Goal: Find specific page/section: Find specific page/section

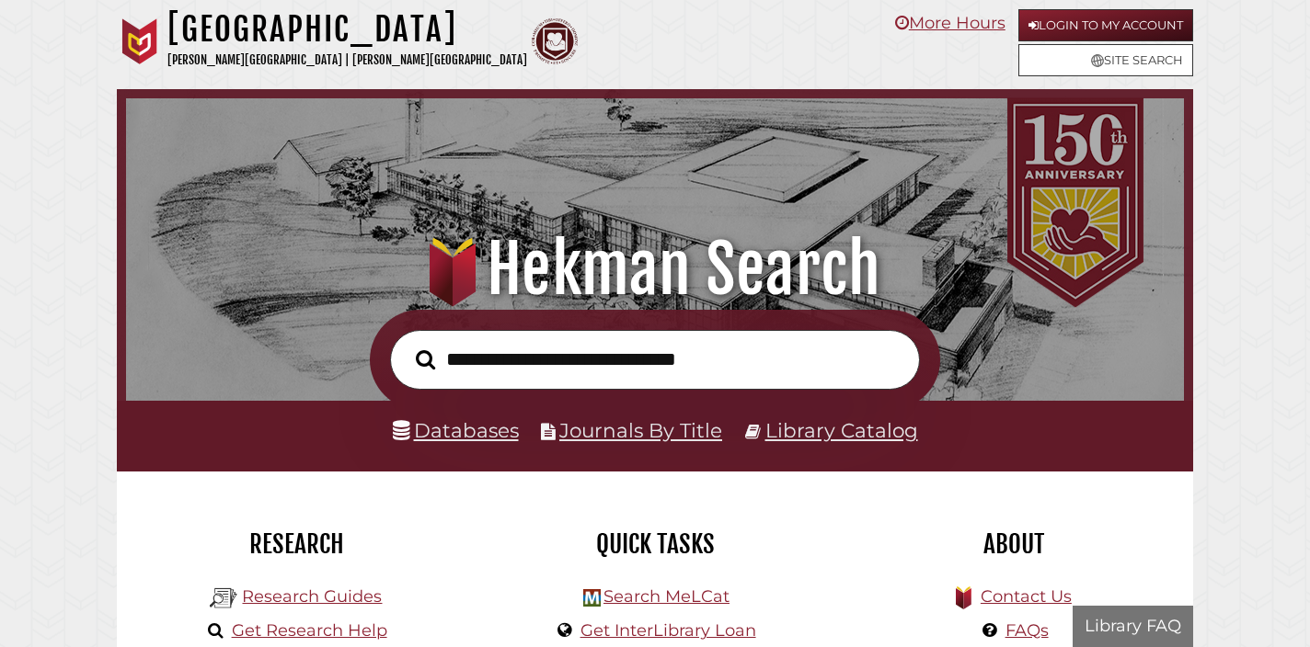
scroll to position [349, 1048]
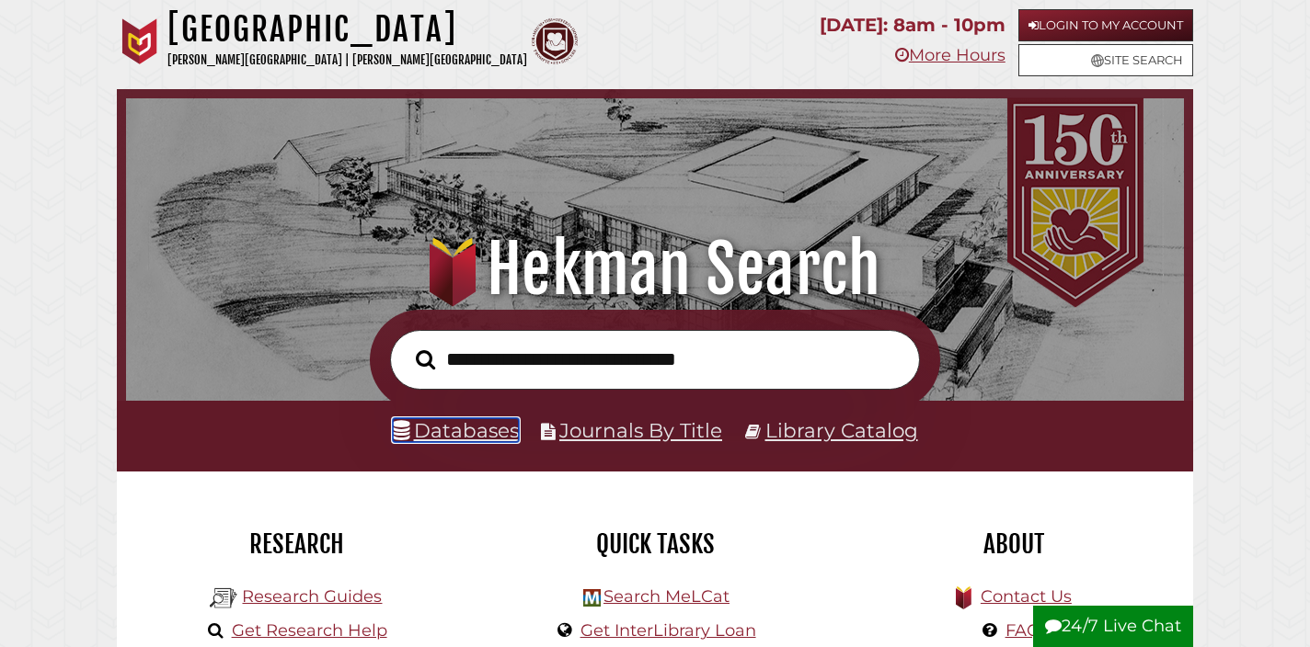
click at [441, 440] on link "Databases" at bounding box center [456, 430] width 126 height 24
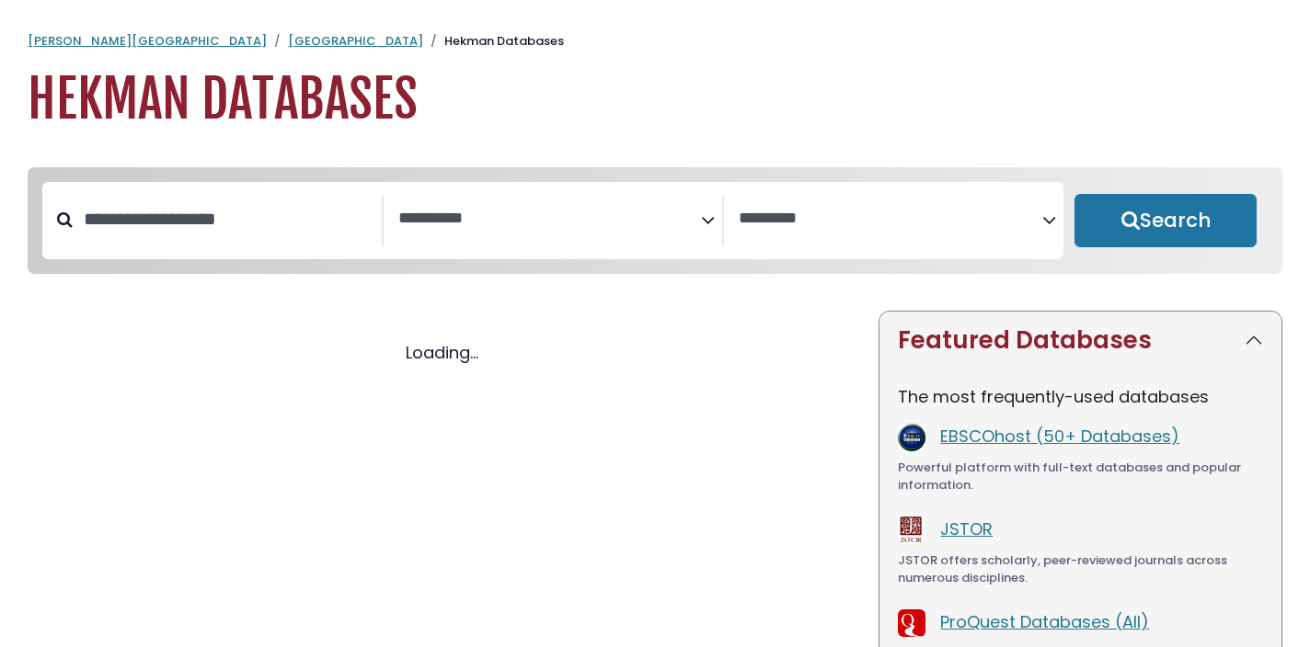
select select "Database Subject Filter"
select select "Database Vendors Filter"
select select "Database Subject Filter"
select select "Database Vendors Filter"
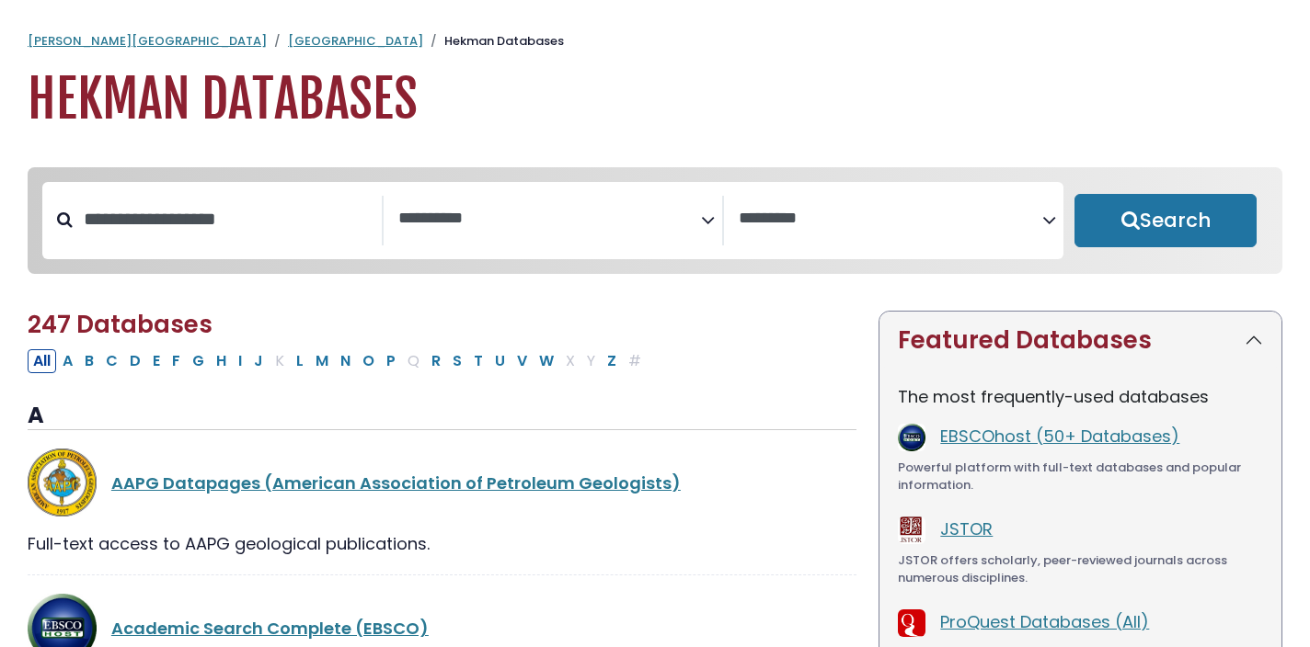
click at [521, 243] on span "Search filters" at bounding box center [549, 221] width 303 height 50
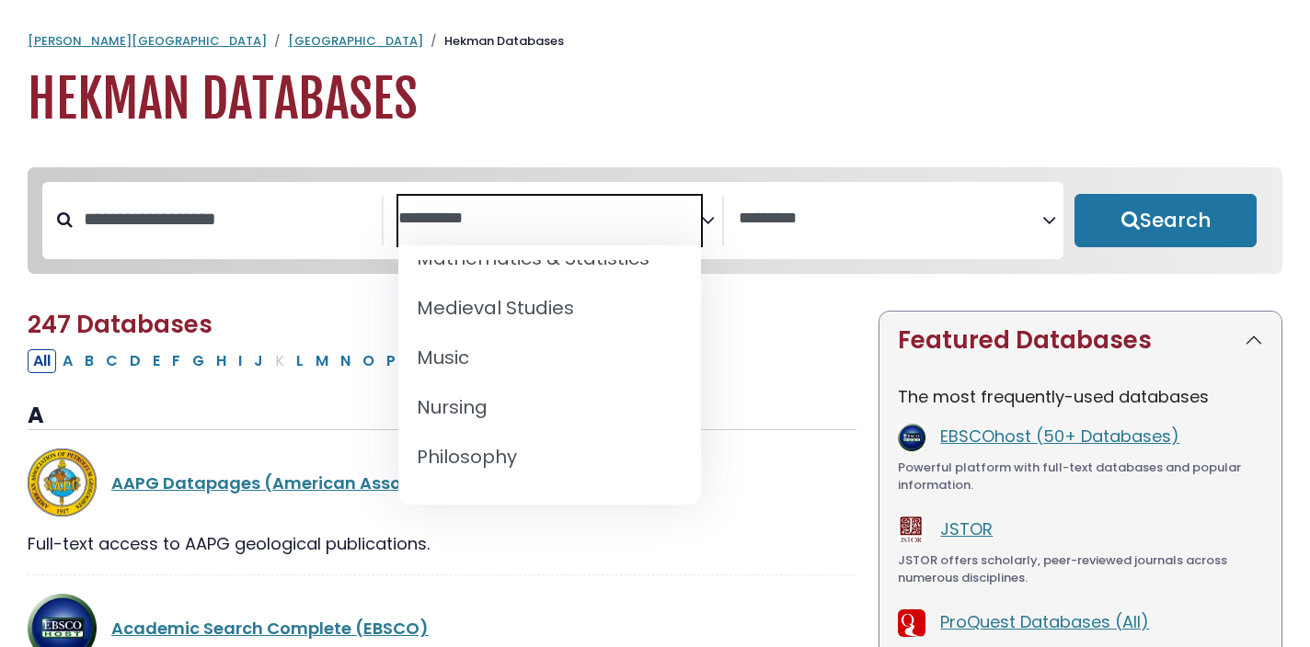
scroll to position [1379, 0]
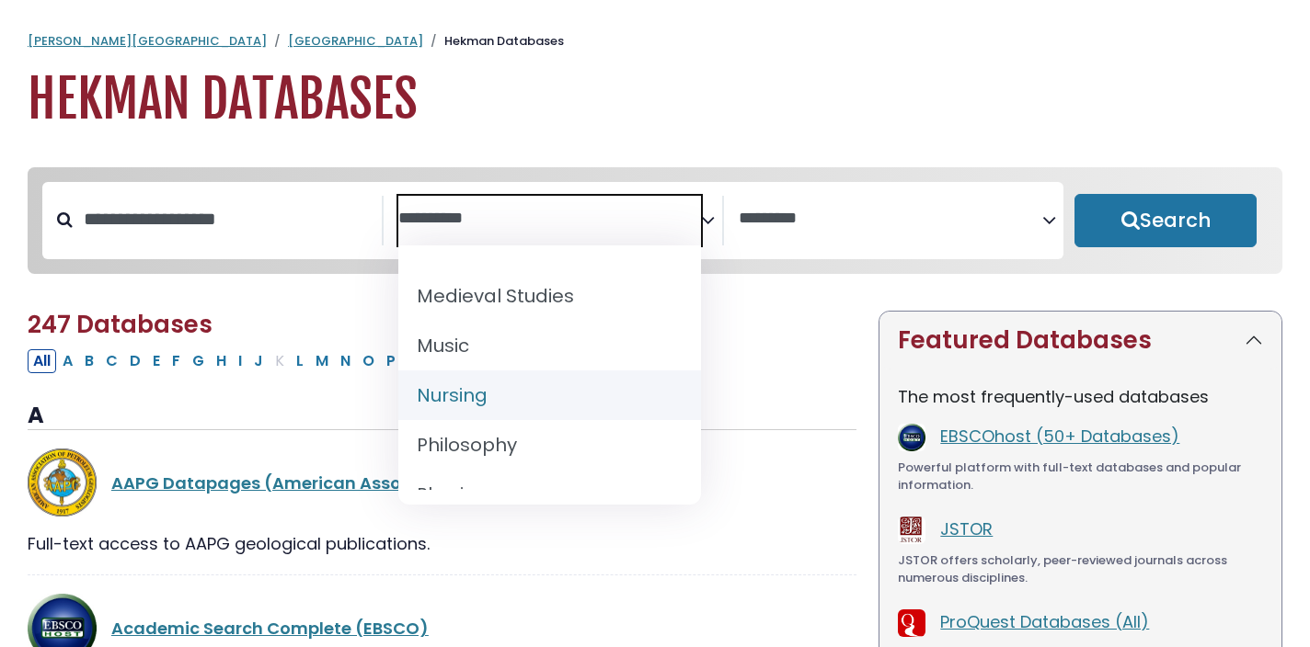
select select "*****"
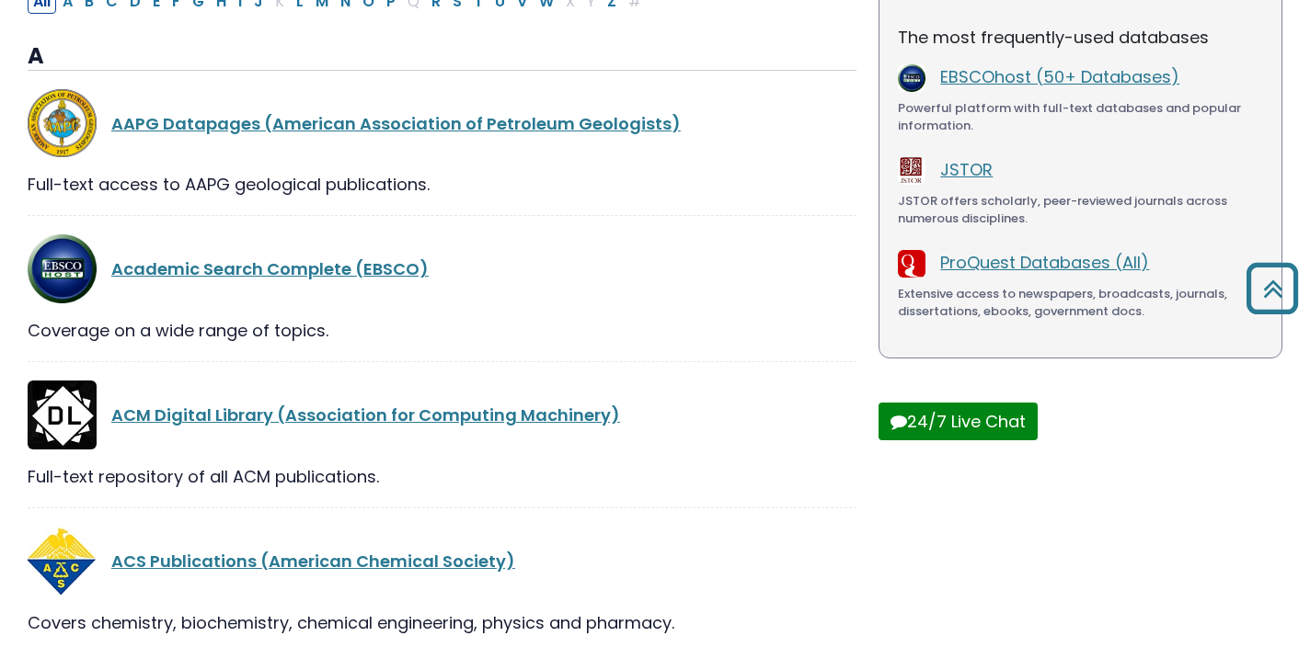
scroll to position [0, 0]
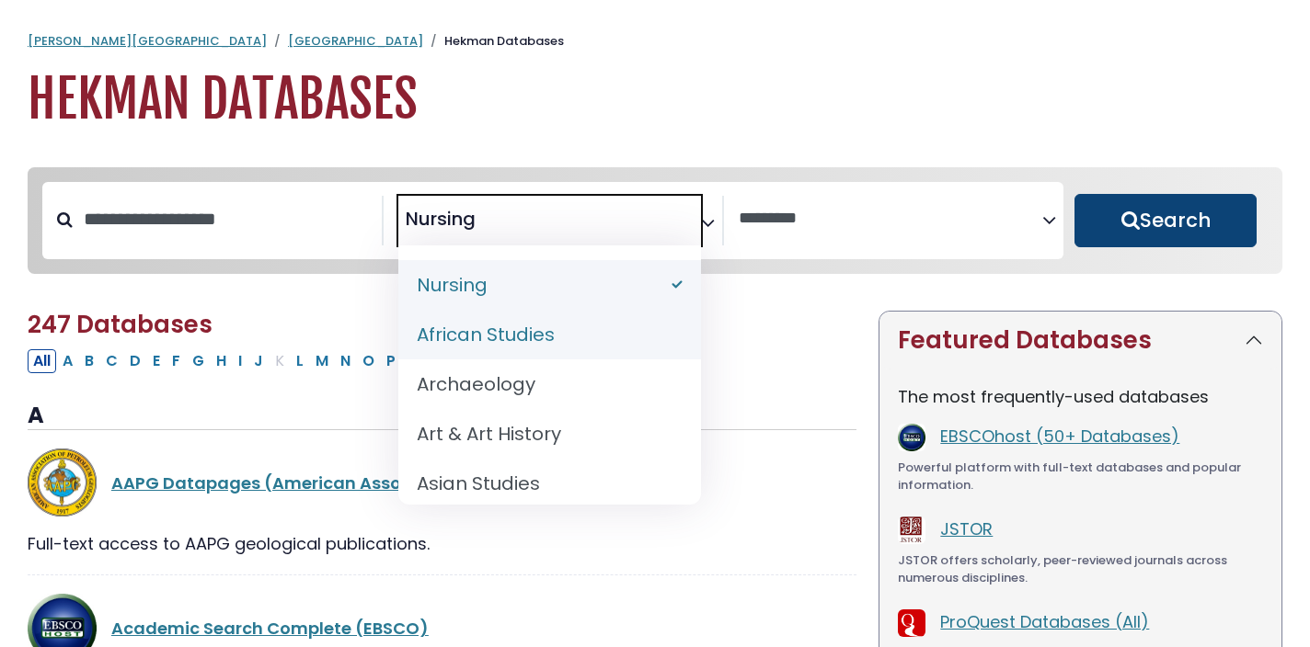
click at [1171, 240] on button "Search" at bounding box center [1165, 220] width 182 height 53
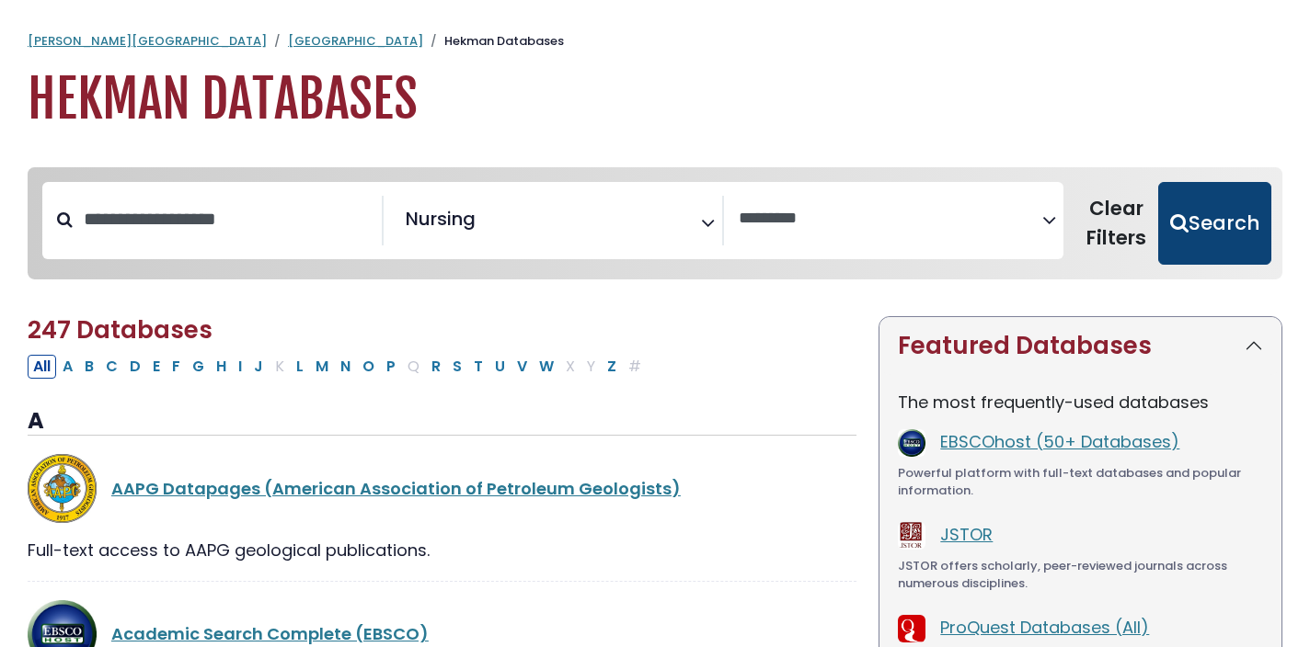
select select "Database Vendors Filter"
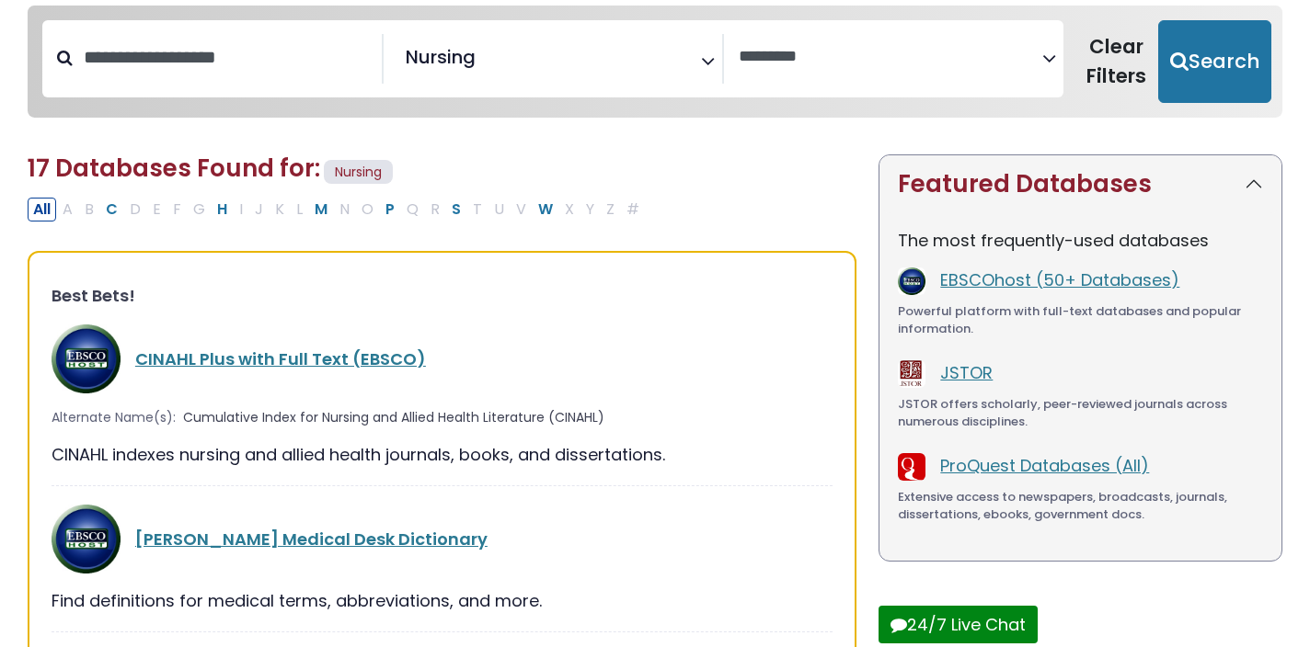
scroll to position [177, 0]
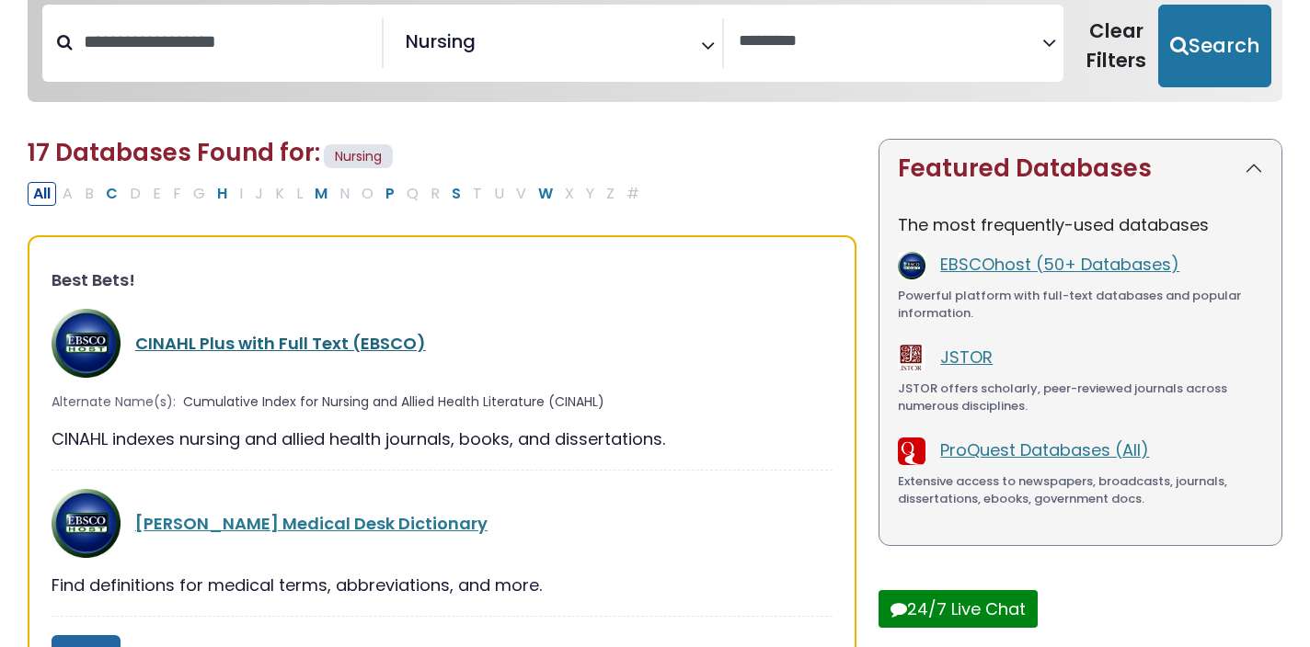
click at [314, 344] on link "CINAHL Plus with Full Text (EBSCO)" at bounding box center [280, 343] width 291 height 23
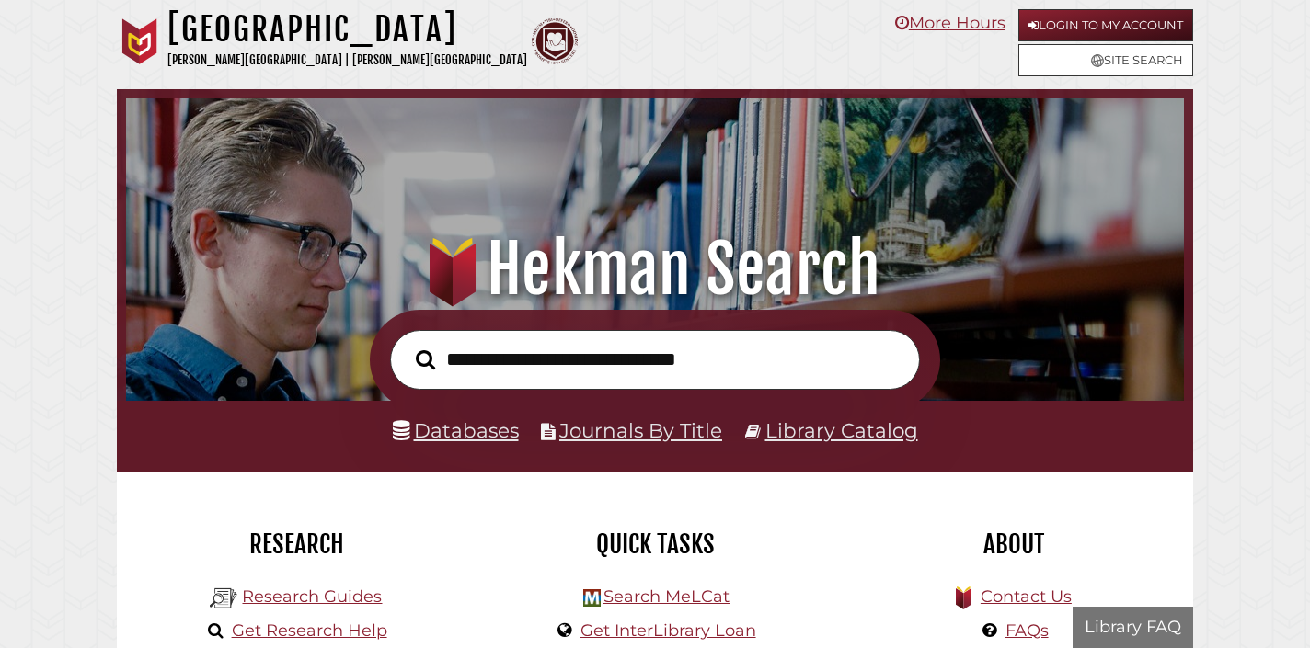
scroll to position [349, 1048]
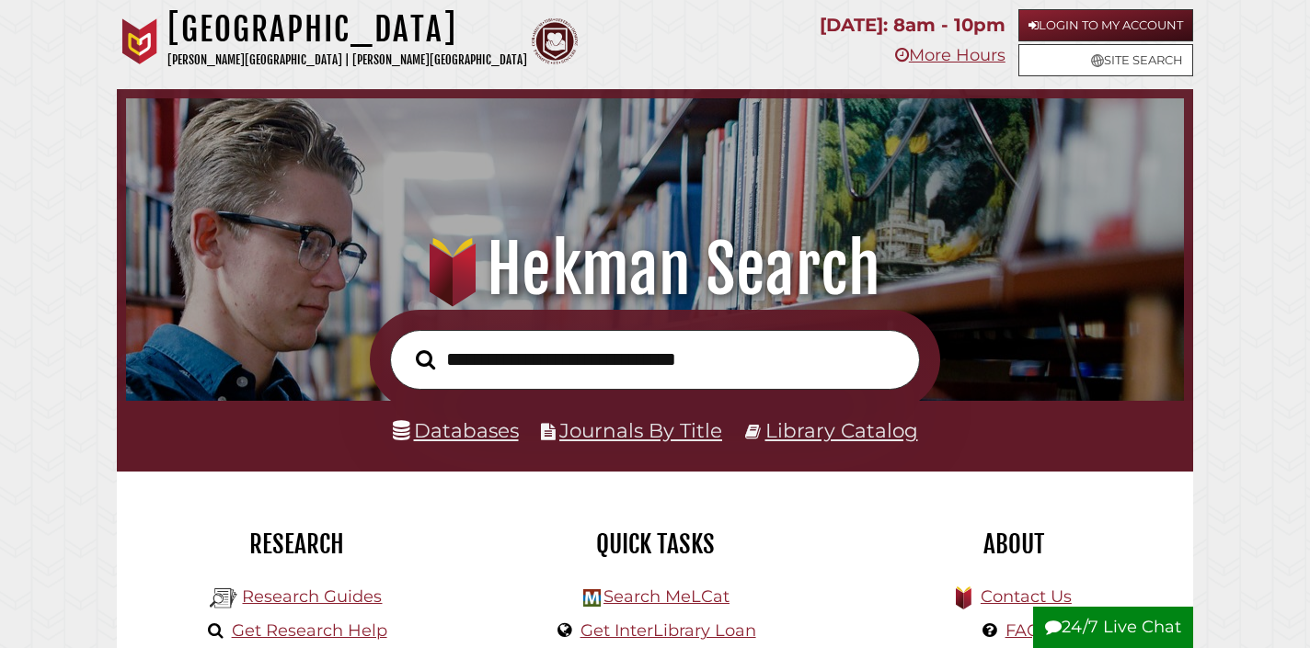
click at [581, 358] on input "text" at bounding box center [655, 360] width 530 height 60
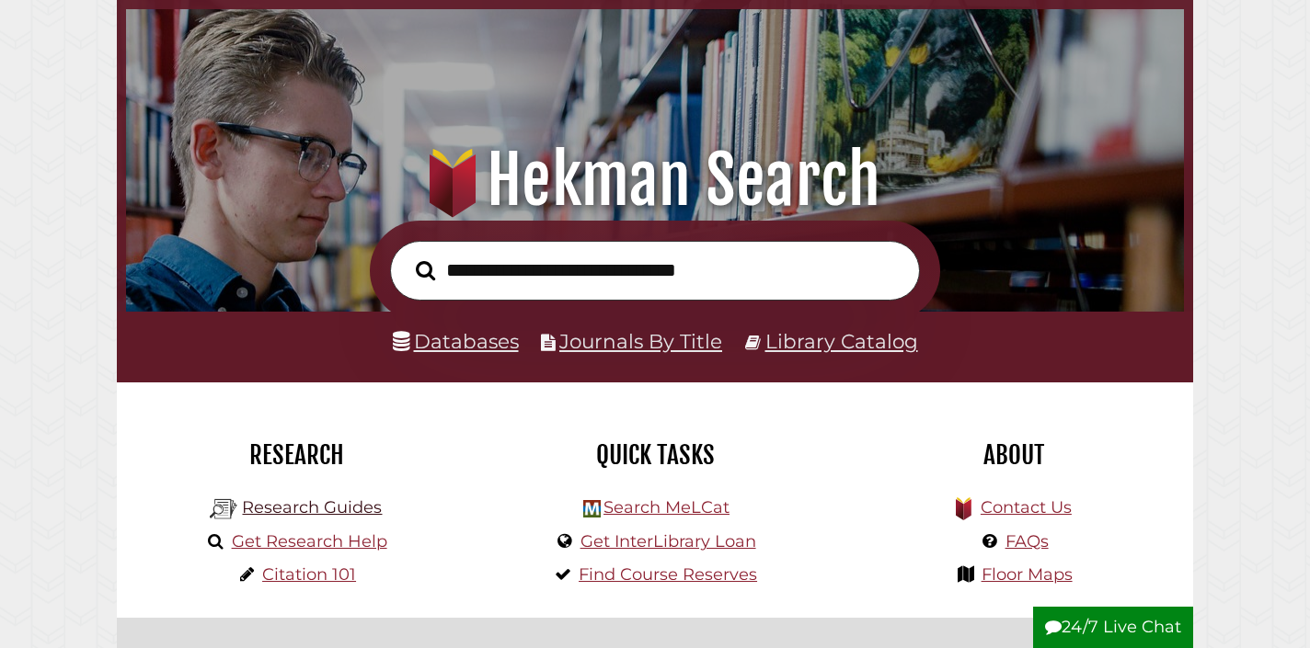
scroll to position [111, 0]
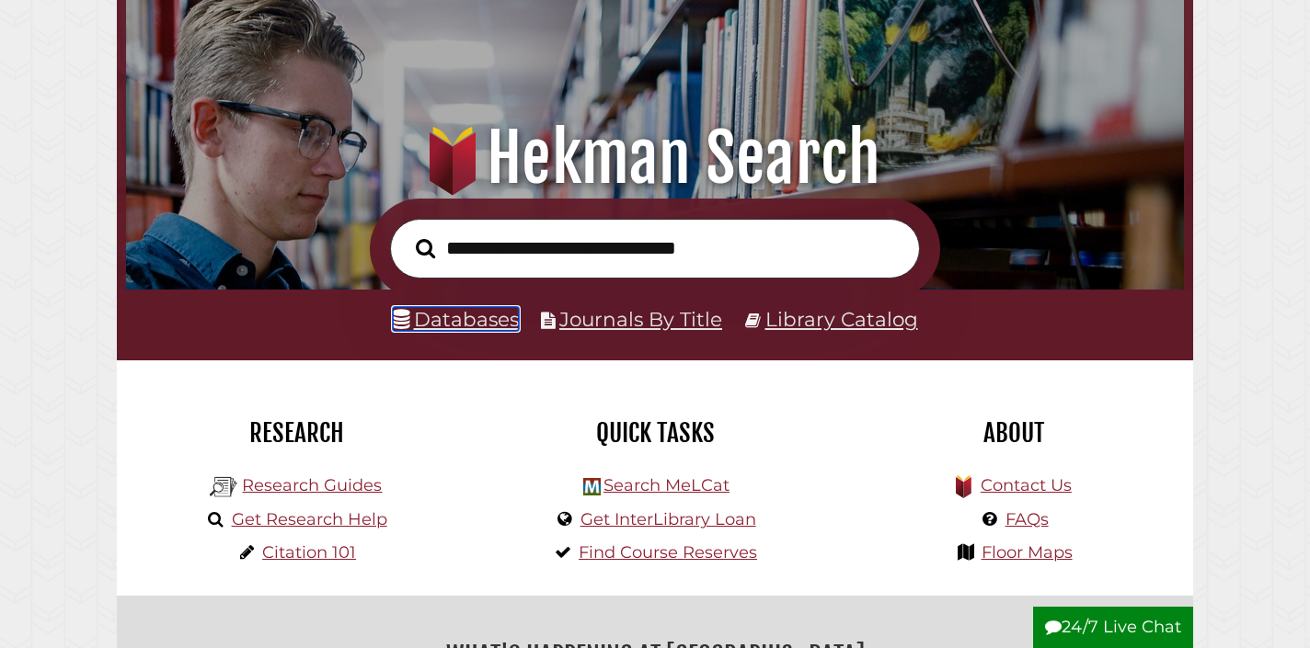
click at [481, 325] on link "Databases" at bounding box center [456, 319] width 126 height 24
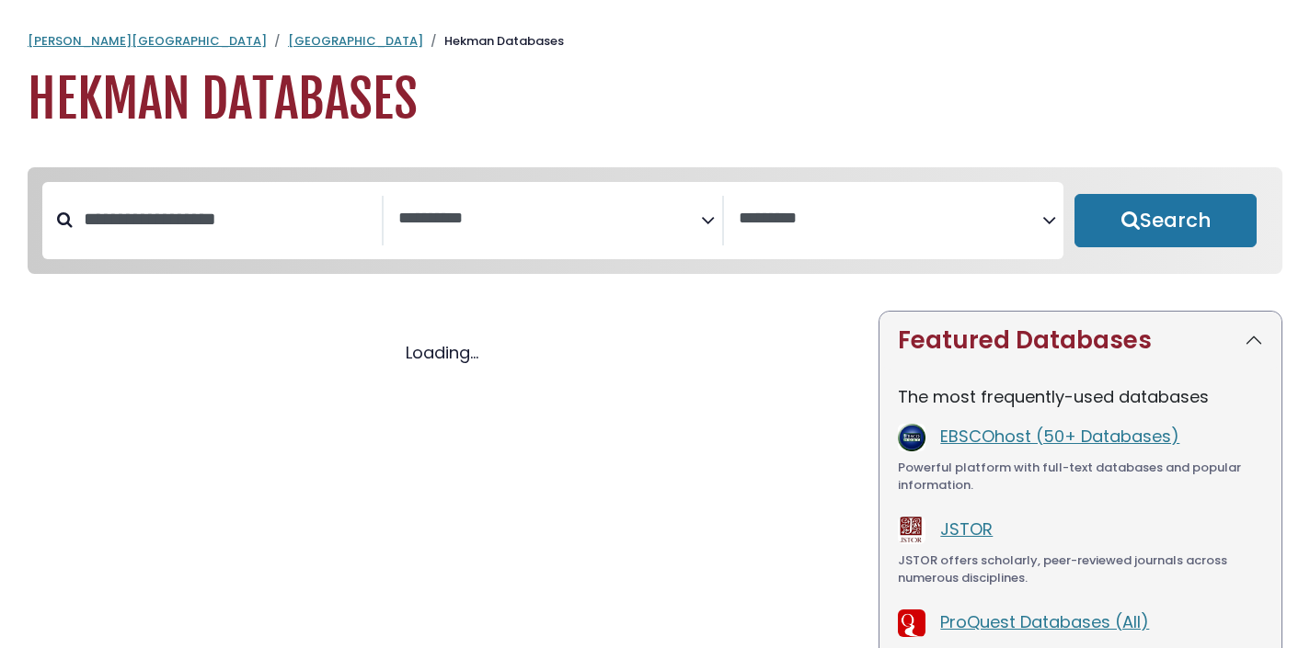
select select "Database Subject Filter"
select select "Database Vendors Filter"
select select "Database Subject Filter"
select select "Database Vendors Filter"
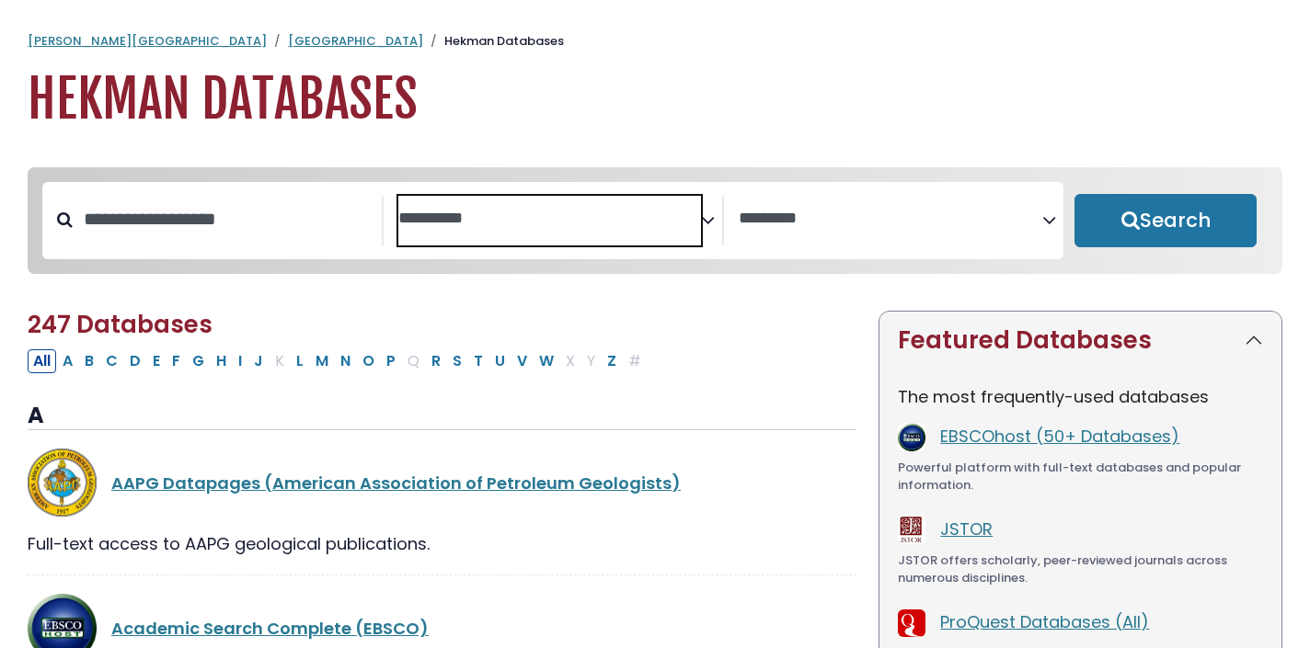
click at [532, 245] on span "Search filters" at bounding box center [549, 221] width 303 height 50
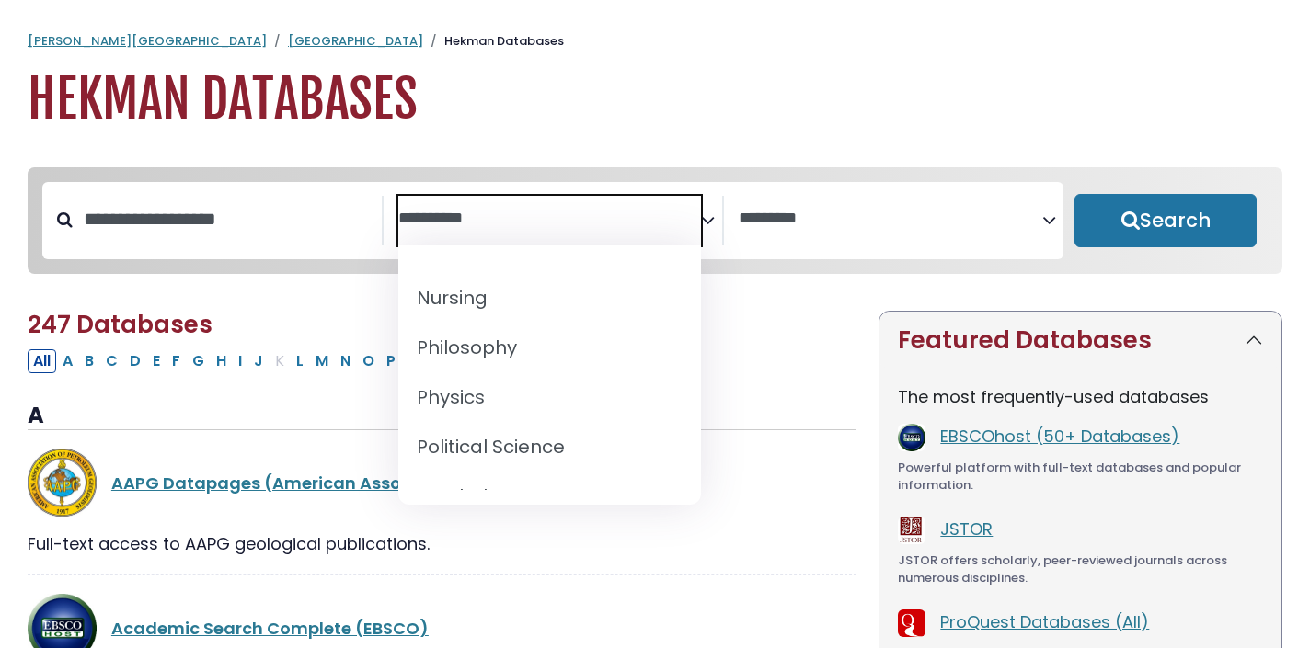
scroll to position [1490, 0]
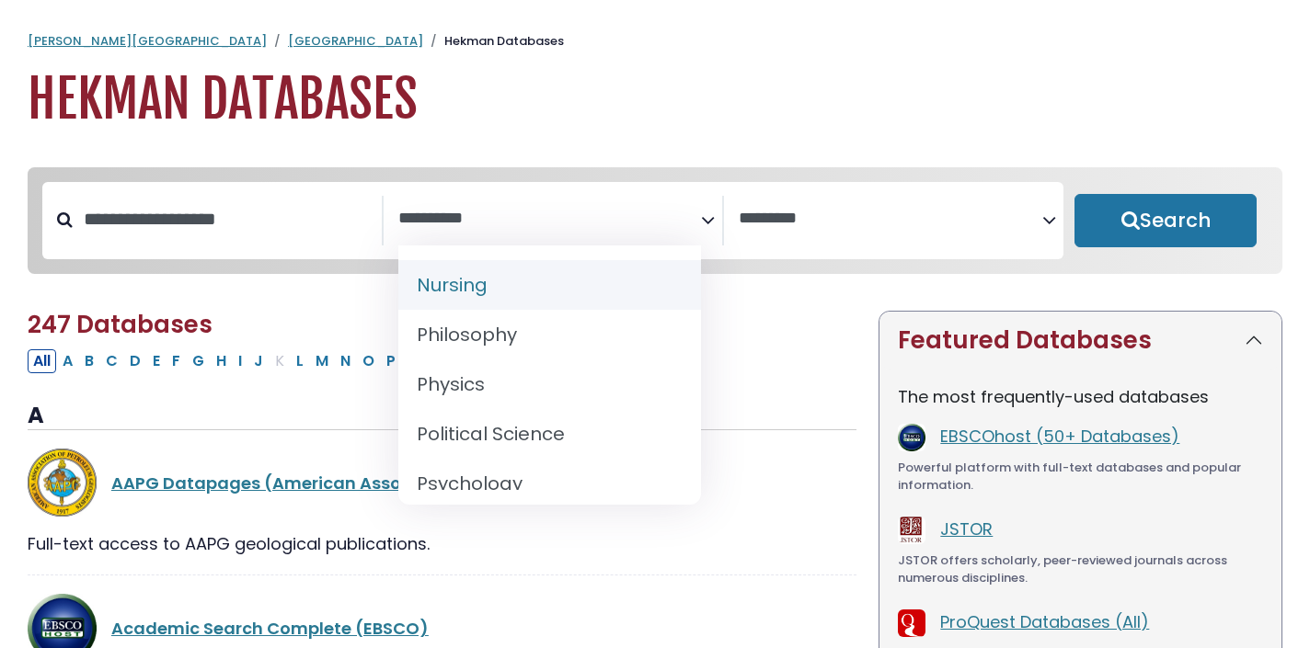
select select "*****"
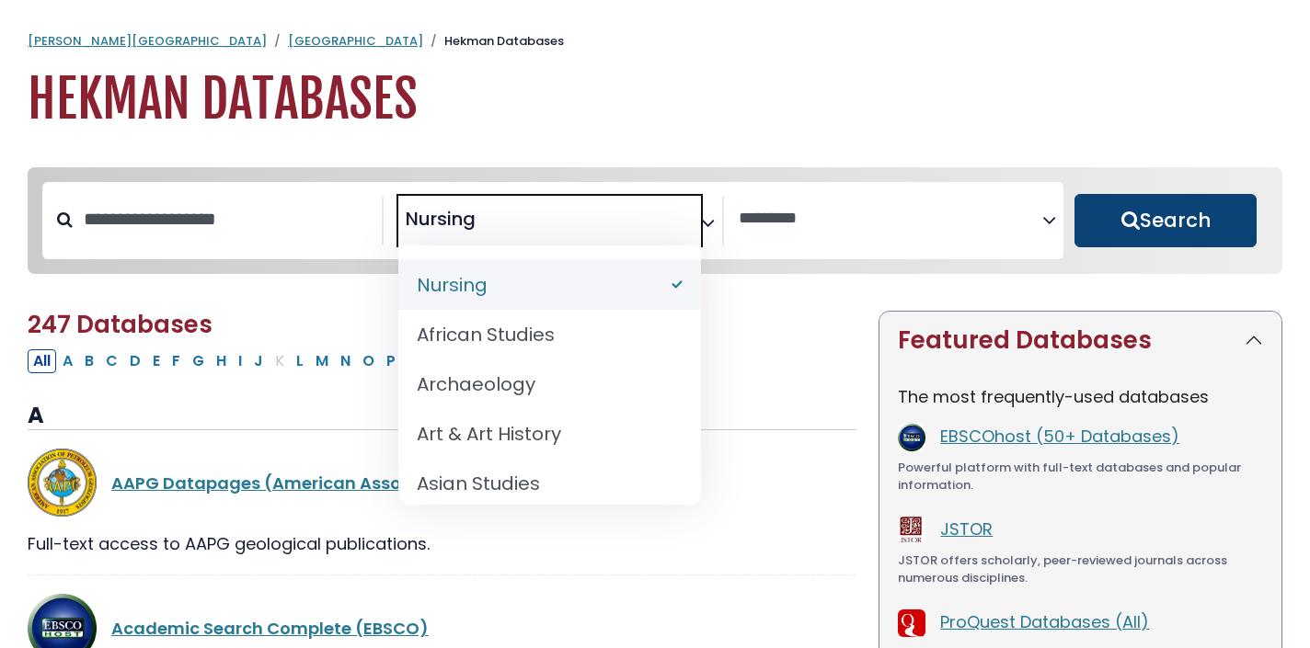
click at [1150, 234] on button "Search" at bounding box center [1165, 220] width 182 height 53
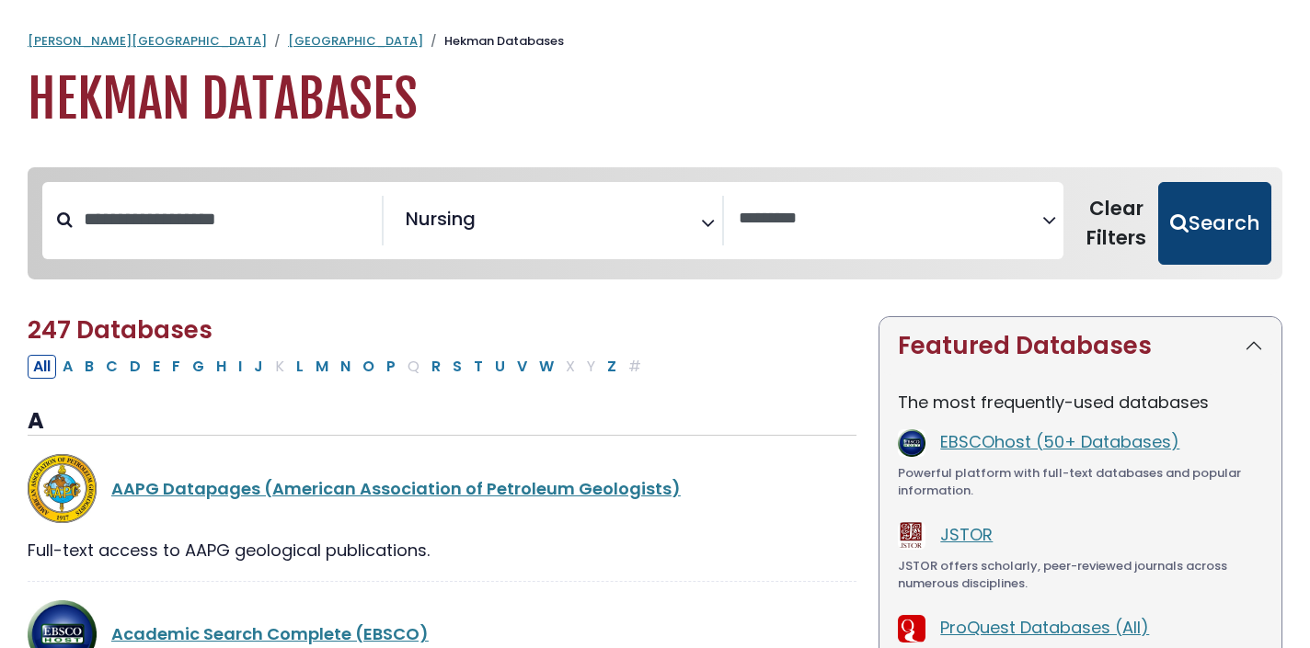
select select "Database Vendors Filter"
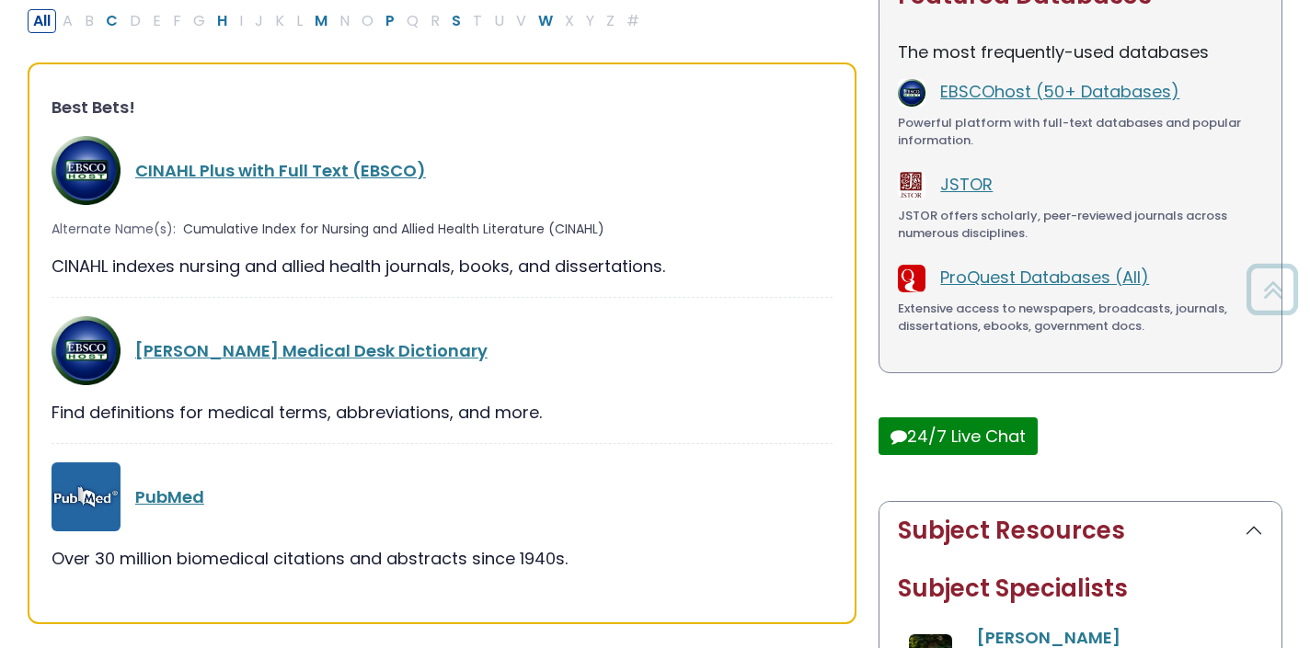
scroll to position [411, 0]
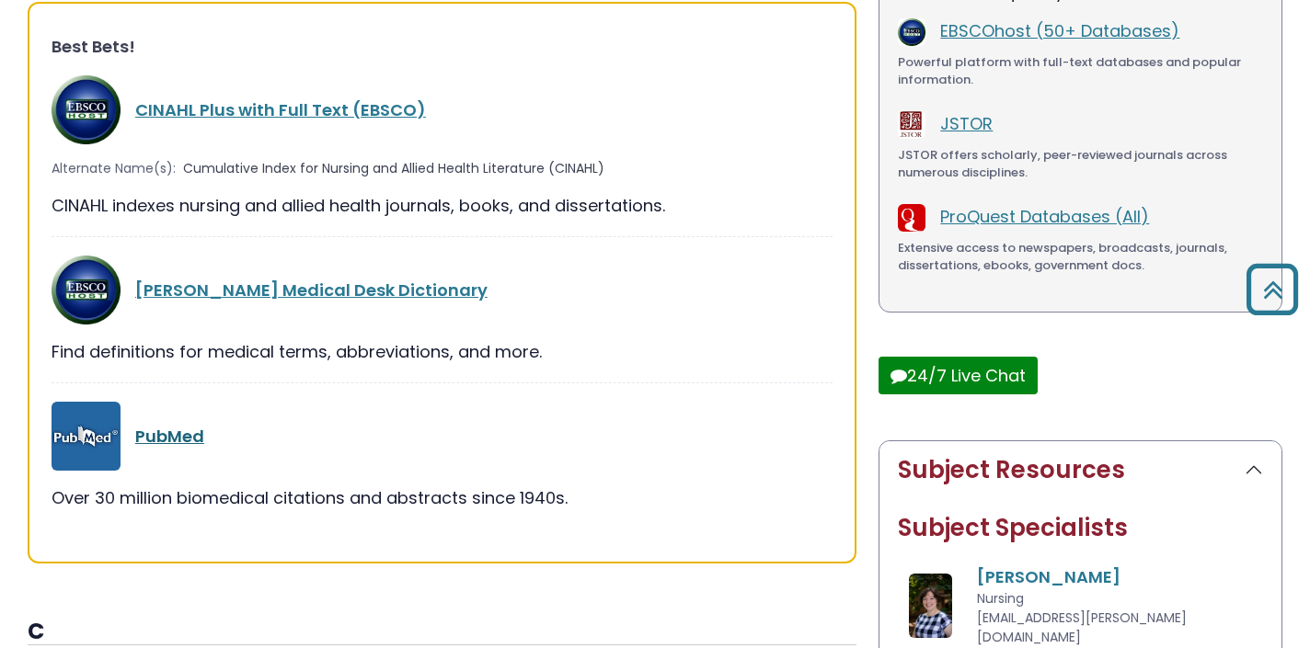
click at [177, 435] on link "PubMed" at bounding box center [169, 436] width 69 height 23
